Goal: Task Accomplishment & Management: Complete application form

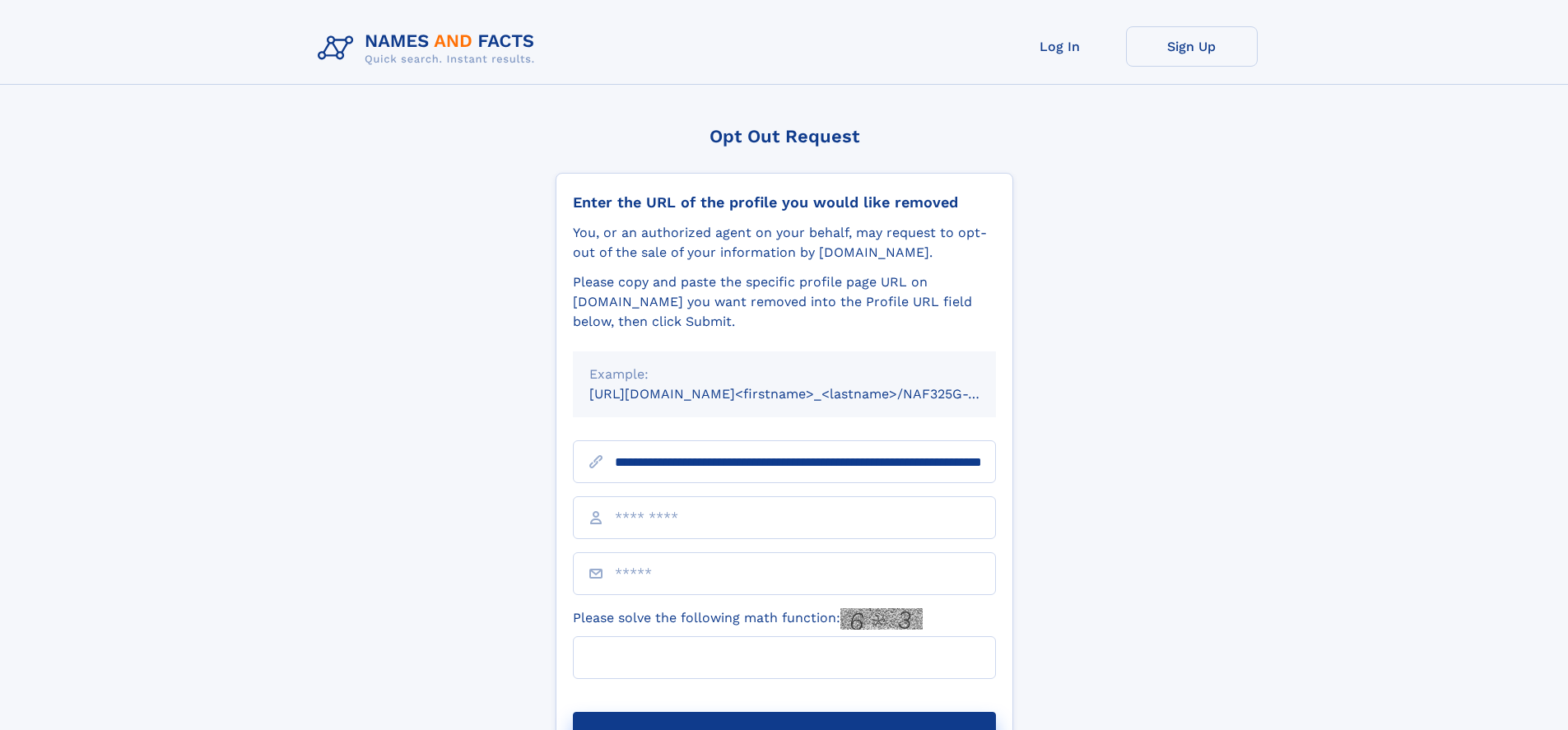
scroll to position [0, 174]
type input "**********"
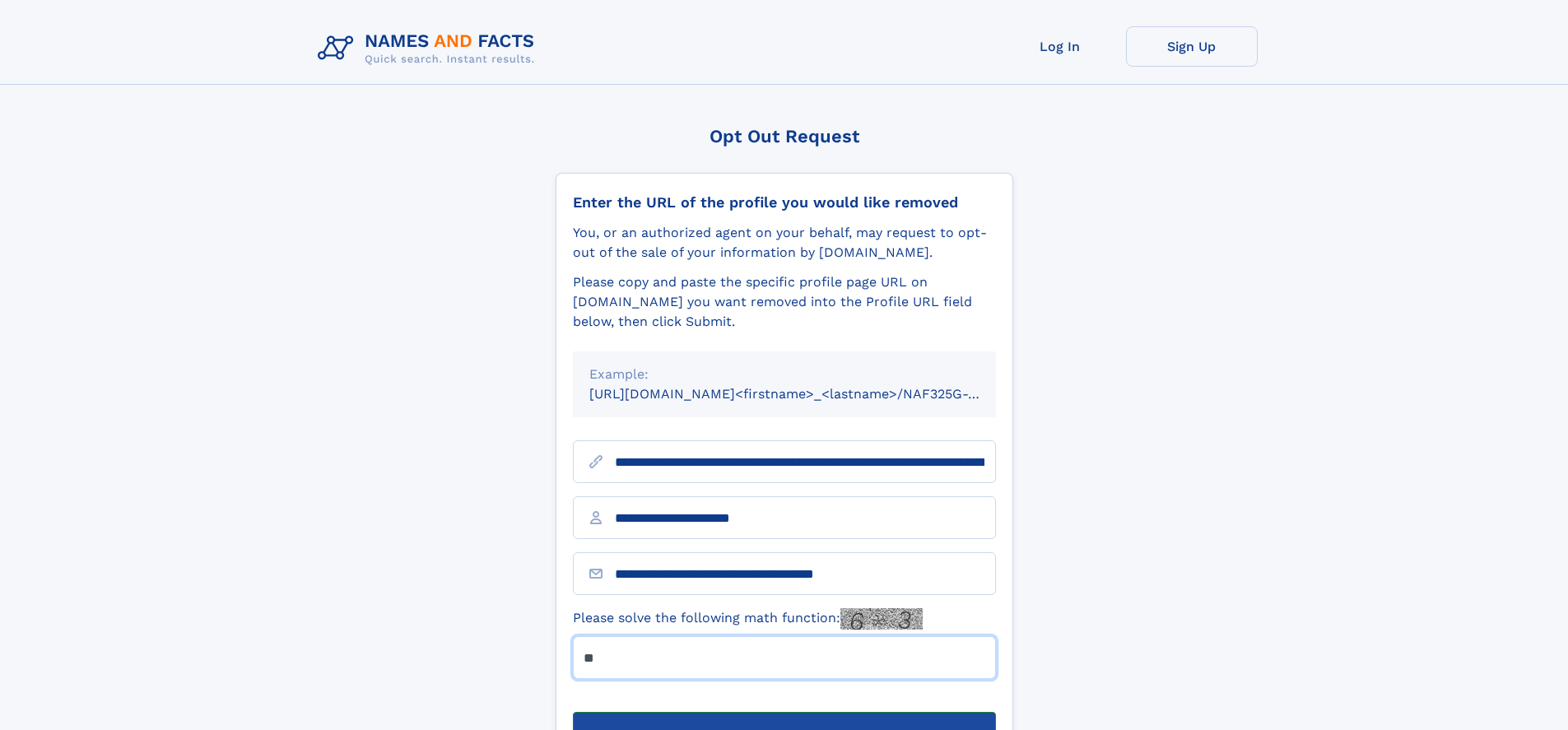
type input "**"
click at [784, 712] on button "Submit Opt Out Request" at bounding box center [785, 739] width 423 height 53
